Goal: Information Seeking & Learning: Learn about a topic

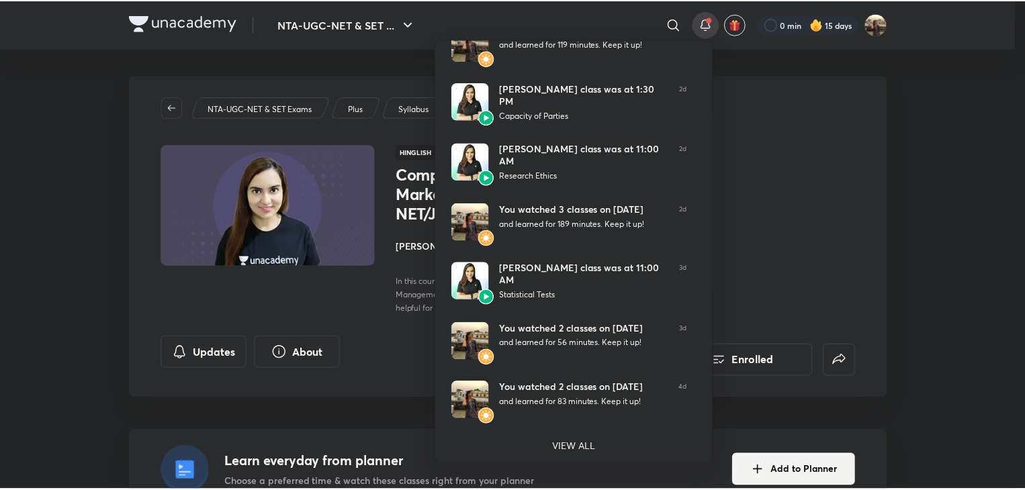
scroll to position [269, 0]
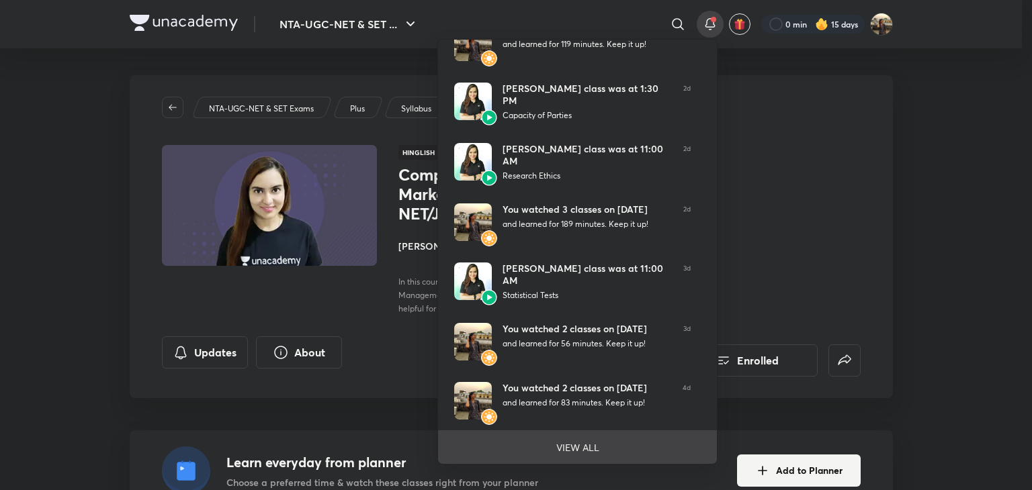
click at [595, 447] on p "VIEW ALL" at bounding box center [577, 448] width 43 height 14
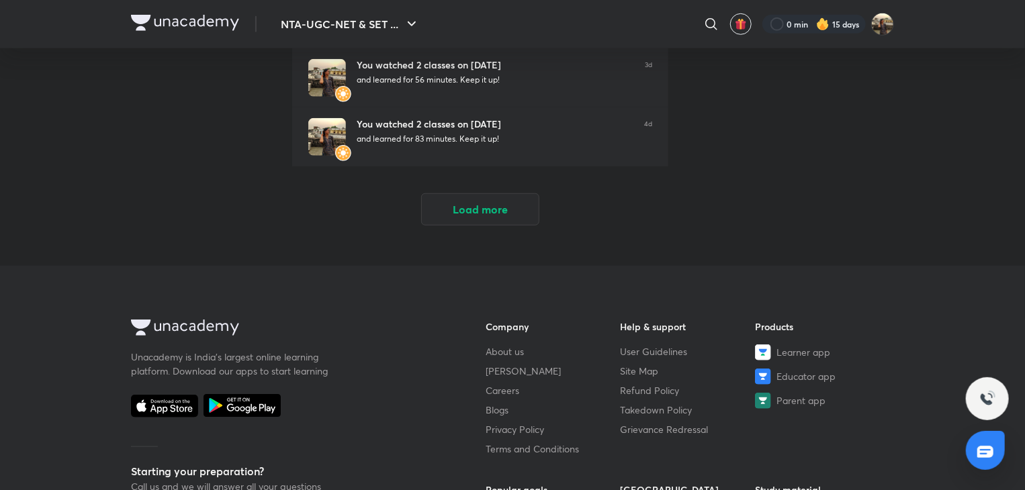
scroll to position [537, 0]
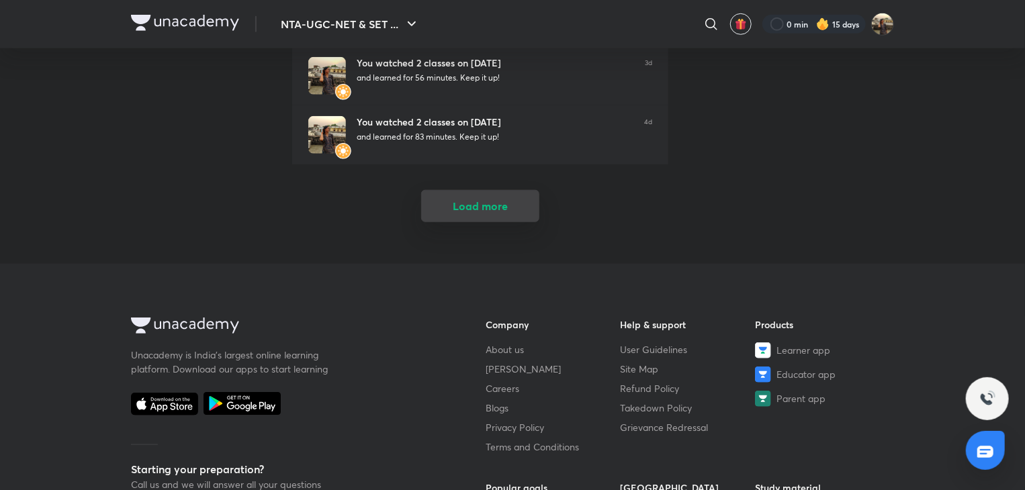
click at [485, 196] on button "Load more" at bounding box center [480, 206] width 118 height 32
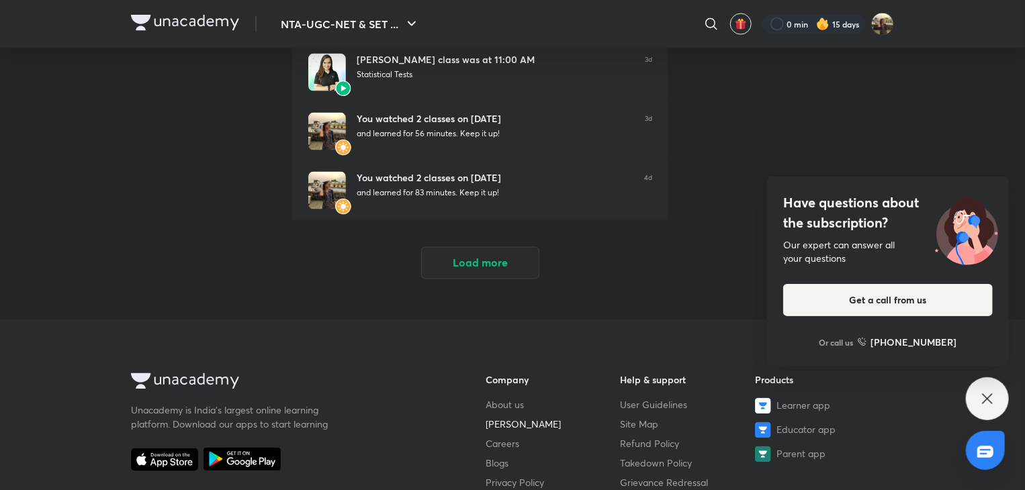
scroll to position [1027, 0]
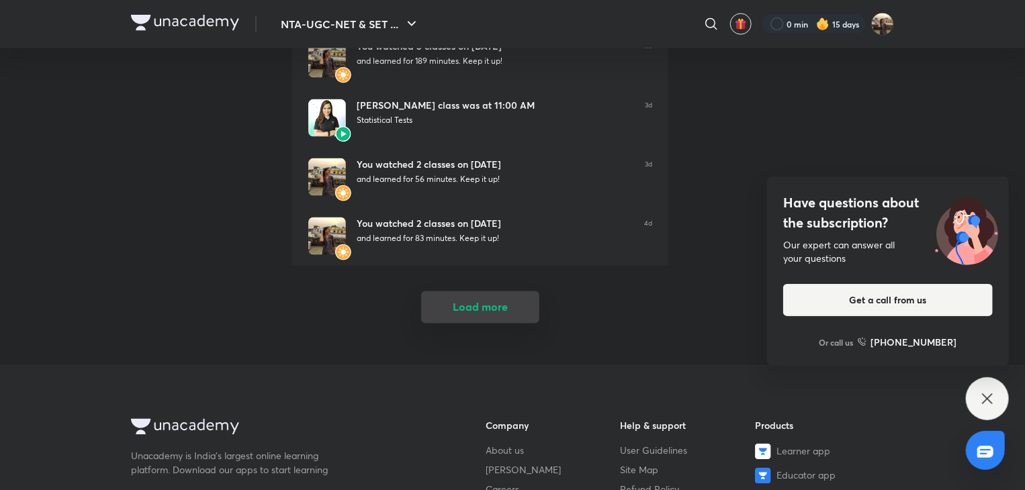
click at [486, 308] on button "Load more" at bounding box center [480, 308] width 118 height 32
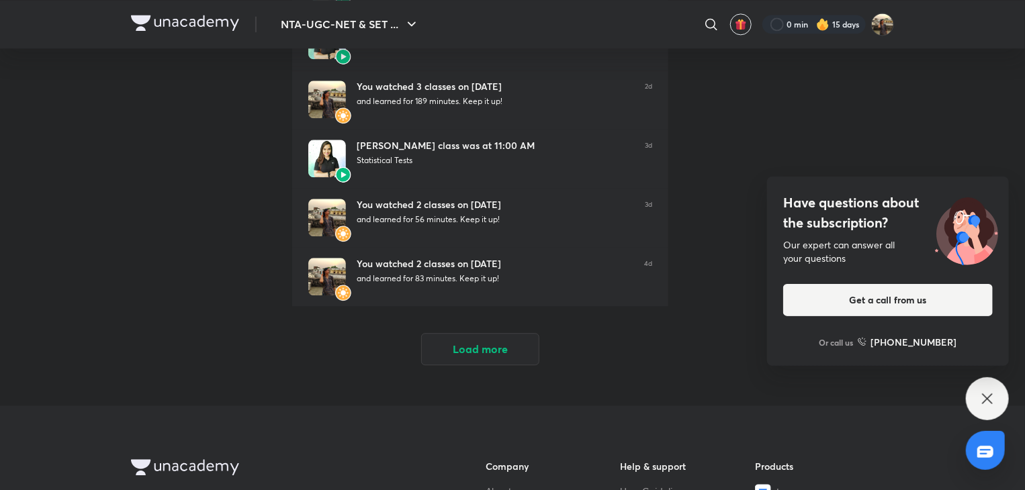
scroll to position [1726, 0]
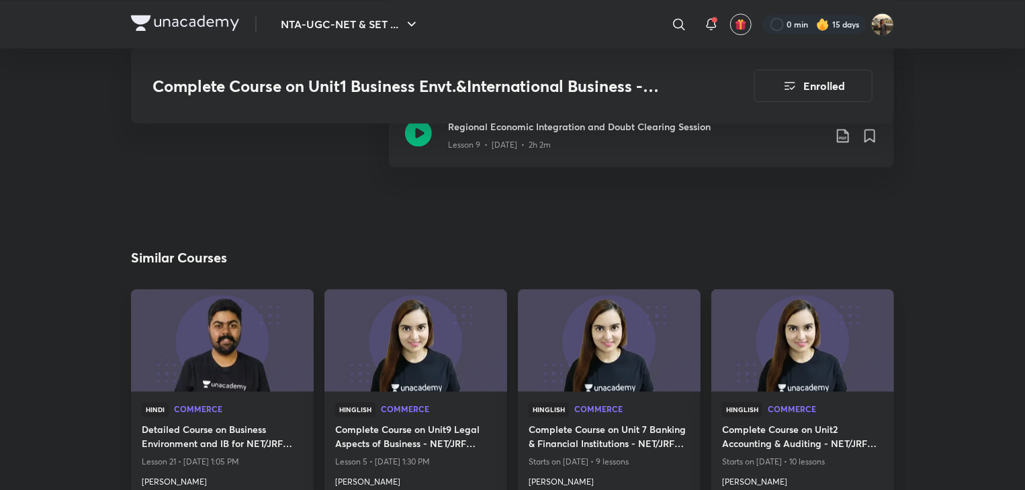
scroll to position [1522, 0]
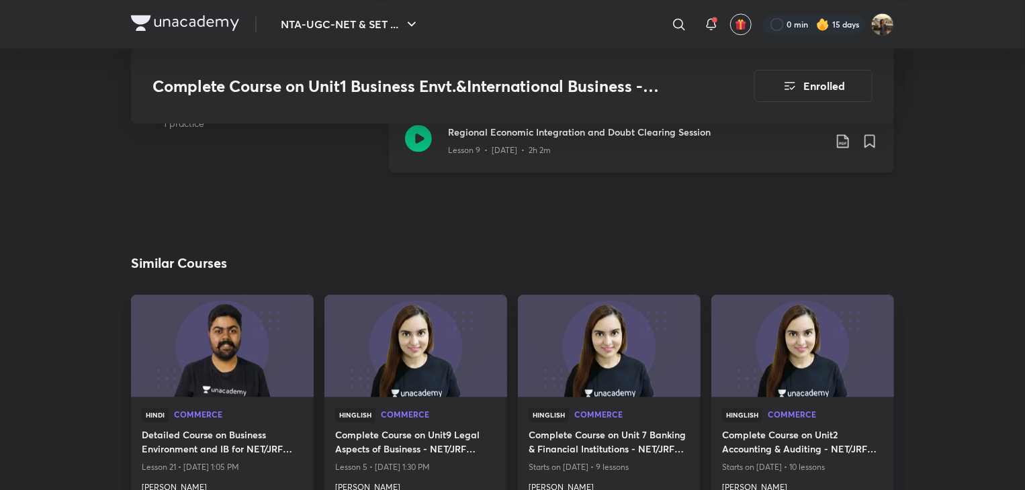
click at [505, 140] on div "Lesson 9 • [DATE] • 2h 2m" at bounding box center [636, 147] width 376 height 17
